Goal: Information Seeking & Learning: Learn about a topic

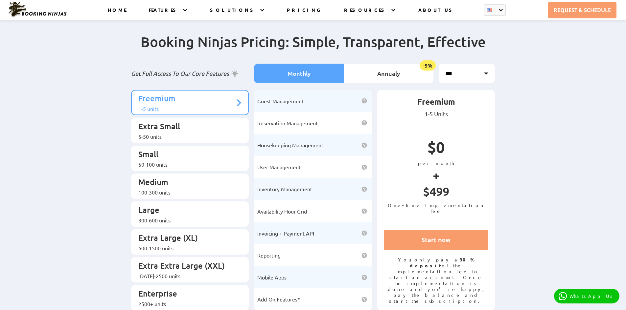
drag, startPoint x: 399, startPoint y: 268, endPoint x: 478, endPoint y: 285, distance: 80.9
click at [478, 285] on p "You only pay a 30% deposit of the implementation fee to start an account. Once …" at bounding box center [436, 280] width 105 height 47
drag, startPoint x: 482, startPoint y: 285, endPoint x: 426, endPoint y: 270, distance: 58.0
click at [408, 270] on p "You only pay a 30% deposit of the implementation fee to start an account. Once …" at bounding box center [436, 280] width 105 height 47
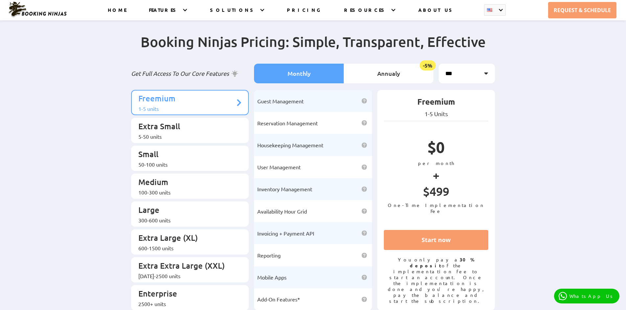
click at [430, 270] on p "You only pay a 30% deposit of the implementation fee to start an account. Once …" at bounding box center [436, 280] width 105 height 47
click at [185, 133] on div "5-50 units" at bounding box center [186, 136] width 97 height 7
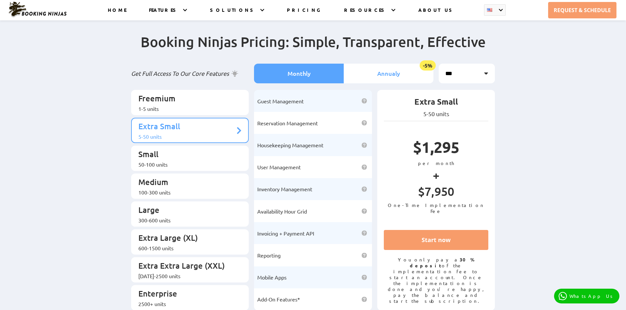
click at [385, 77] on li "Annualy -5%" at bounding box center [389, 74] width 90 height 20
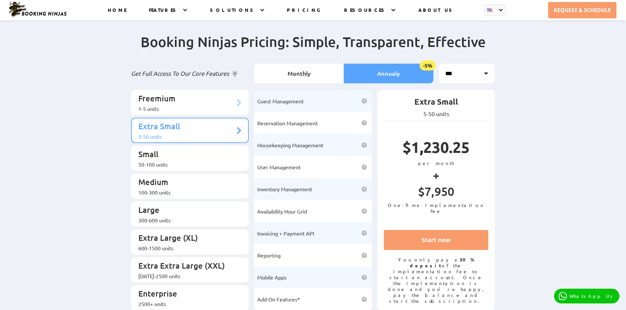
click at [183, 91] on li "Freemium 1-5 units" at bounding box center [190, 102] width 118 height 25
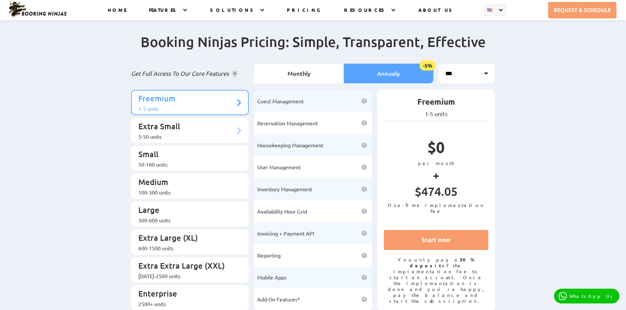
click at [183, 125] on p "Extra Small" at bounding box center [186, 127] width 97 height 12
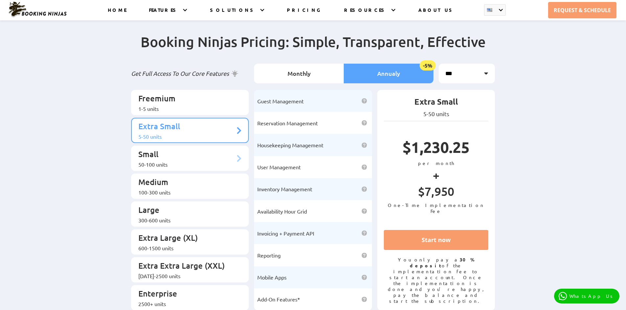
click at [180, 149] on p "Small" at bounding box center [186, 155] width 97 height 12
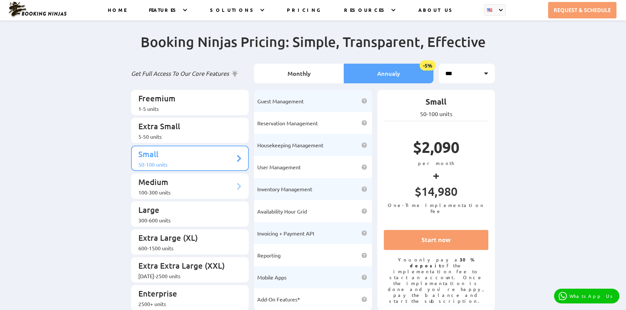
click at [179, 177] on p "Medium" at bounding box center [186, 183] width 97 height 12
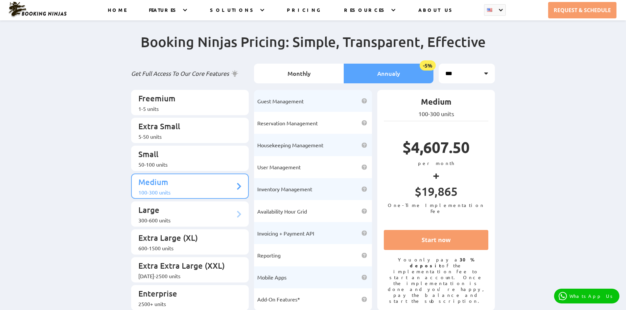
click at [183, 205] on p "Large" at bounding box center [186, 211] width 97 height 12
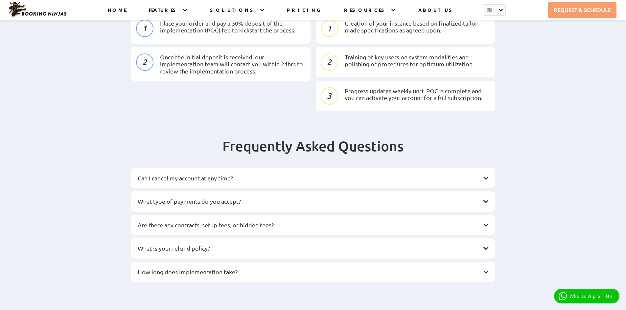
scroll to position [854, 0]
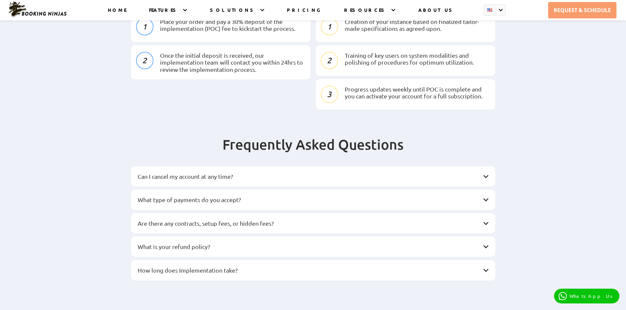
click at [490, 167] on div "Can I cancel my account at any time?" at bounding box center [313, 177] width 364 height 20
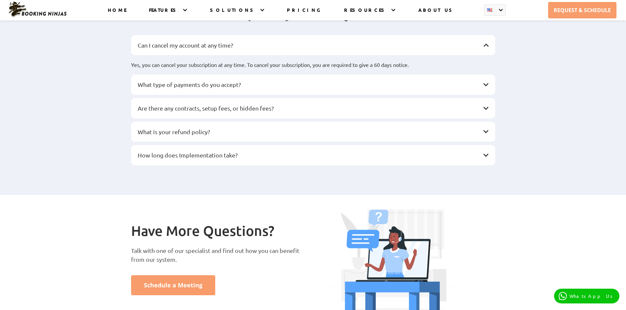
scroll to position [1069, 0]
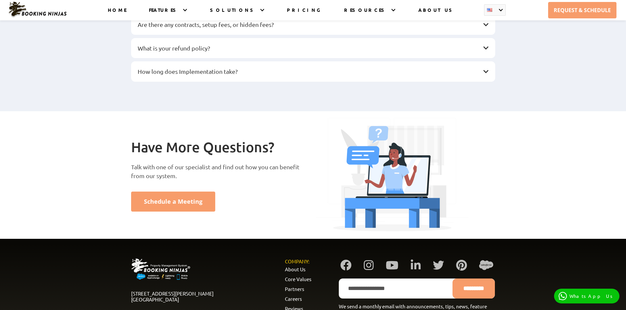
click at [151, 259] on img at bounding box center [160, 269] width 59 height 21
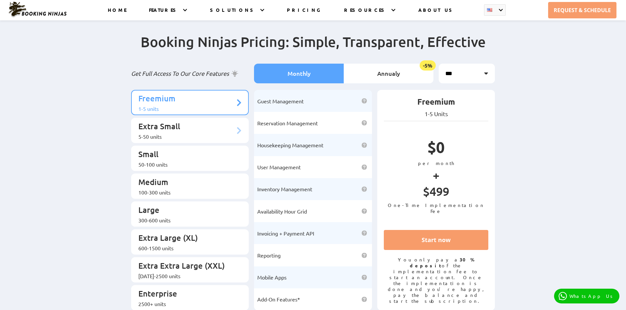
click at [165, 125] on p "Extra Small" at bounding box center [186, 127] width 97 height 12
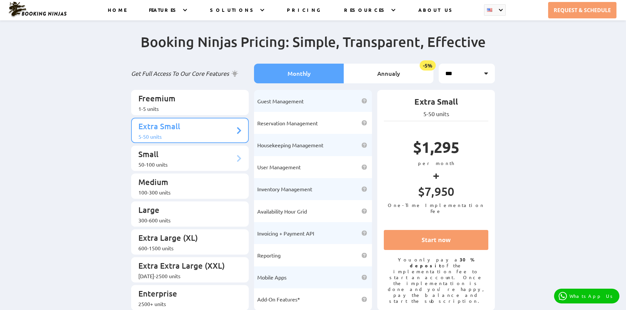
click at [157, 153] on p "Small" at bounding box center [186, 155] width 97 height 12
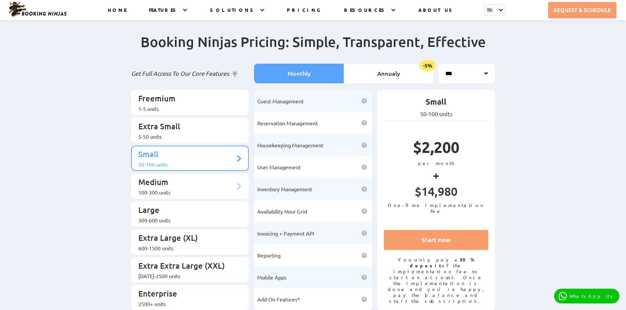
click at [179, 179] on p "Medium" at bounding box center [186, 183] width 97 height 12
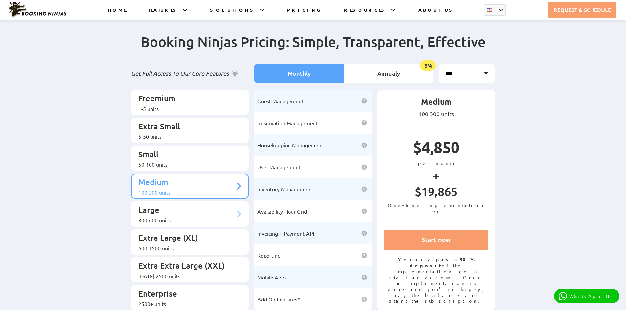
click at [189, 205] on p "Large" at bounding box center [186, 211] width 97 height 12
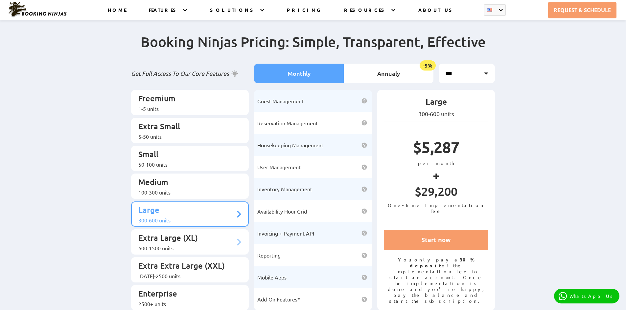
click at [211, 233] on p "Extra Large (XL)" at bounding box center [186, 239] width 97 height 12
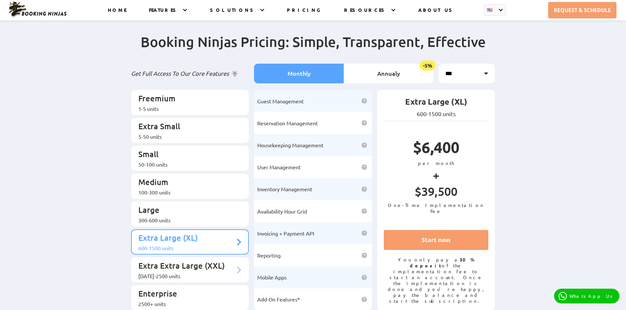
click at [213, 258] on li "Extra Extra Large (XXL) 1500-2500 units" at bounding box center [190, 270] width 118 height 25
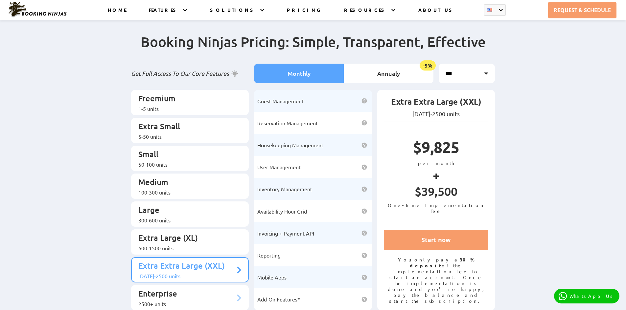
click at [216, 289] on p "Enterprise" at bounding box center [186, 295] width 97 height 12
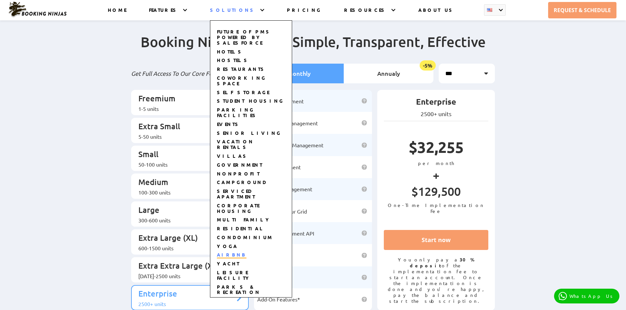
click at [239, 252] on link "AIRBNB" at bounding box center [232, 255] width 30 height 7
